Goal: Check status

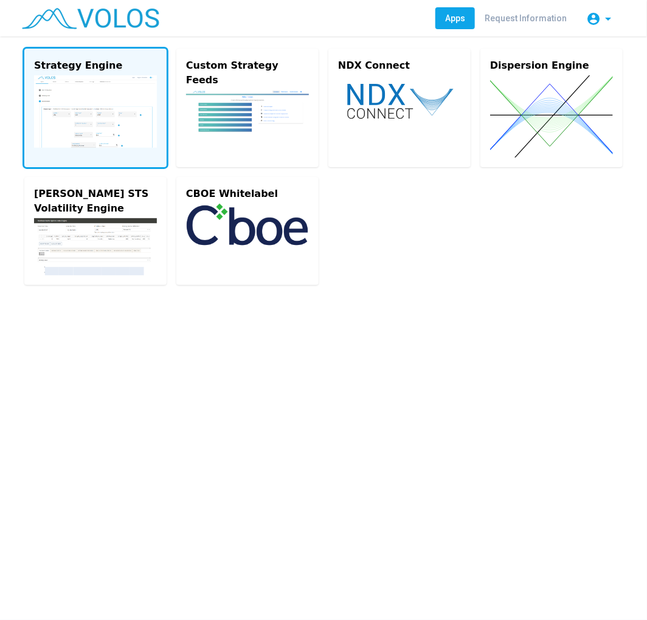
click at [91, 102] on img at bounding box center [95, 111] width 123 height 72
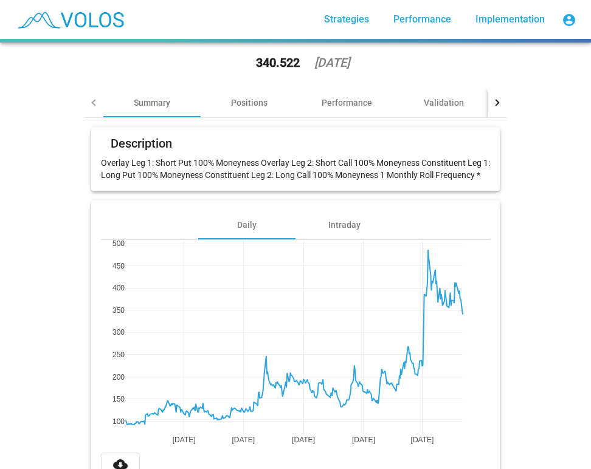
scroll to position [61, 0]
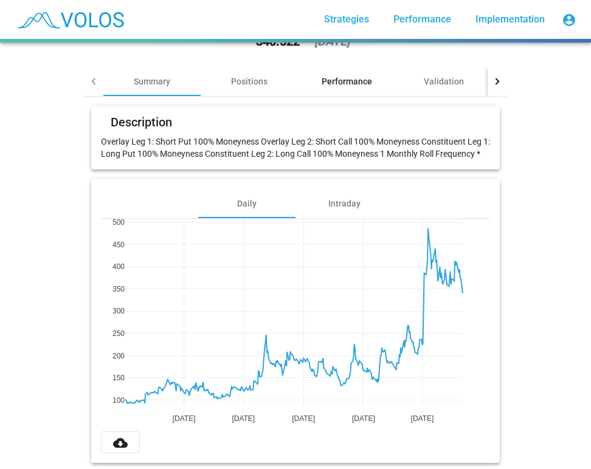
click at [359, 75] on div "Performance" at bounding box center [347, 81] width 50 height 12
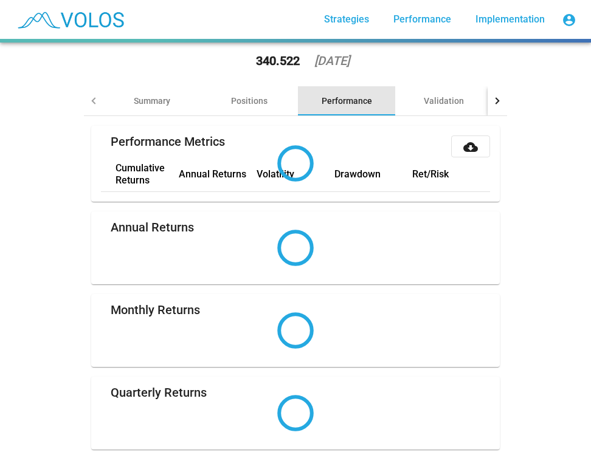
scroll to position [0, 0]
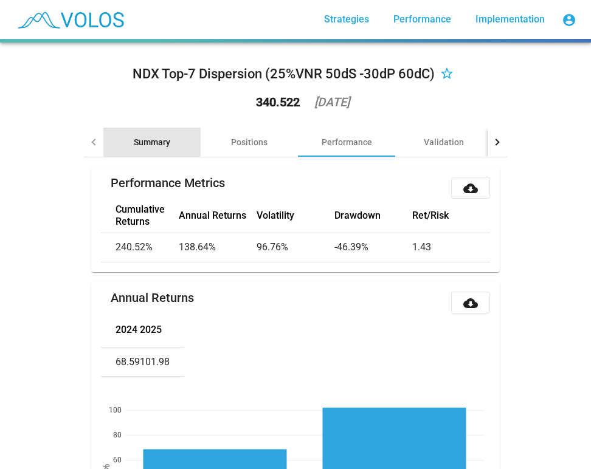
click at [148, 137] on div "Summary" at bounding box center [152, 142] width 36 height 12
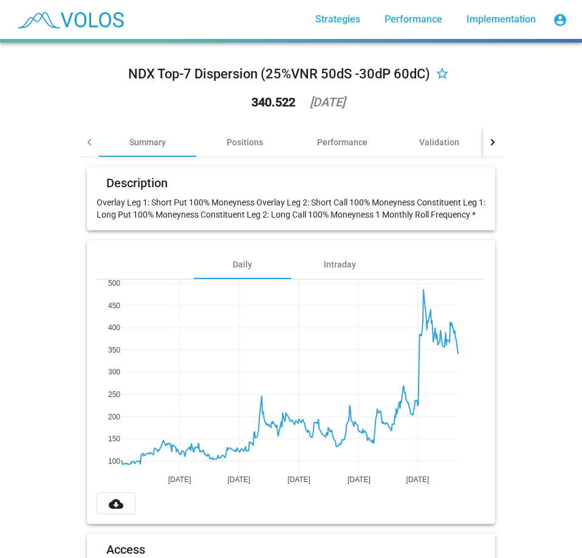
click at [526, 222] on div "NDX Top-7 Dispersion (25%VNR 50dS -30dP 60dC) star_border 340.522 2025-06-02 Su…" at bounding box center [291, 300] width 582 height 515
